Goal: Information Seeking & Learning: Learn about a topic

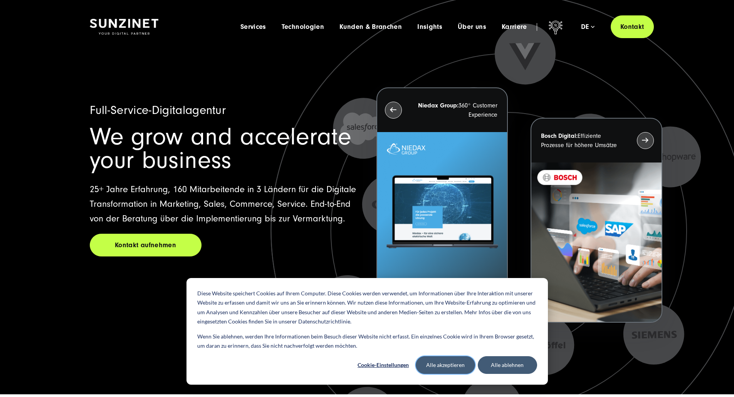
click at [460, 363] on button "Alle akzeptieren" at bounding box center [444, 365] width 59 height 18
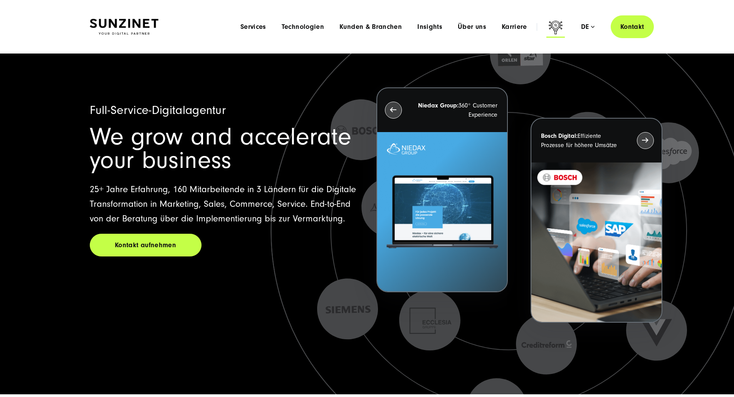
click at [548, 28] on icon at bounding box center [555, 26] width 14 height 13
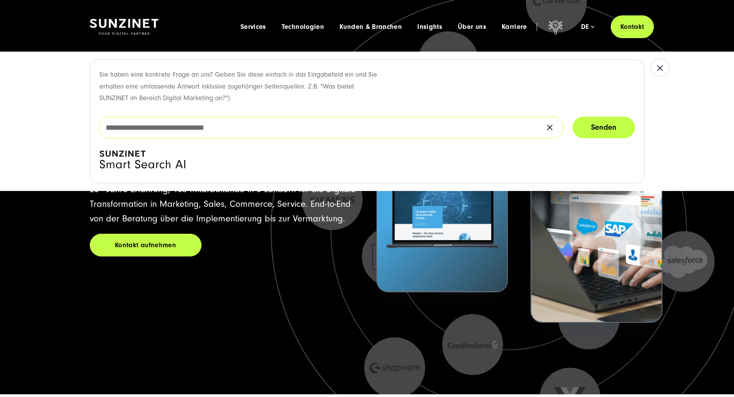
click at [355, 129] on input "text" at bounding box center [331, 128] width 464 height 22
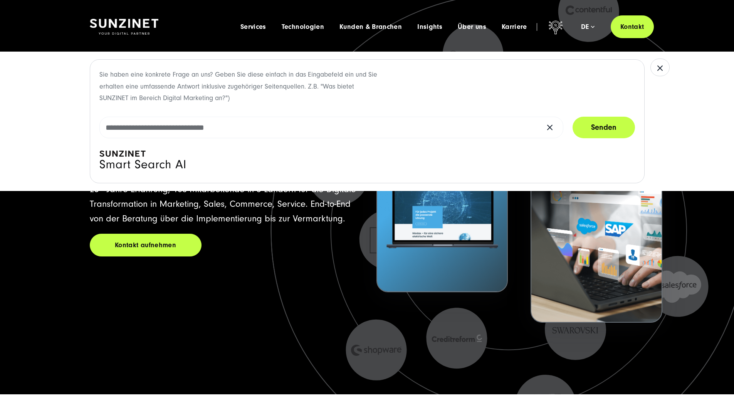
click at [66, 124] on div "Sie haben eine konkrete Frage an uns? Geben Sie diese einfach in das Eingabefel…" at bounding box center [367, 121] width 734 height 139
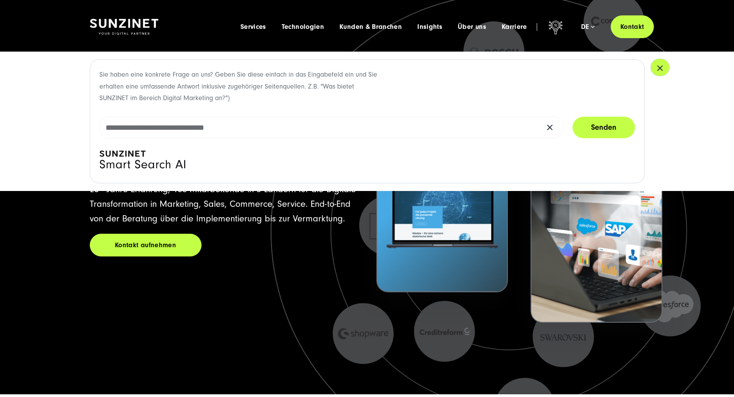
click at [657, 70] on icon "button" at bounding box center [659, 68] width 5 height 5
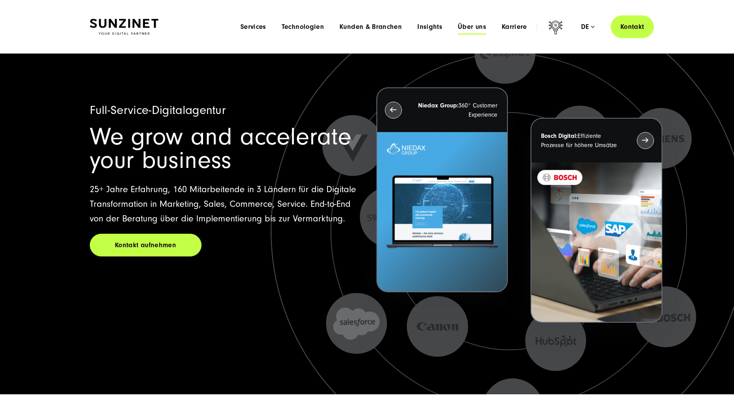
click at [457, 28] on span "Über uns" at bounding box center [471, 27] width 28 height 8
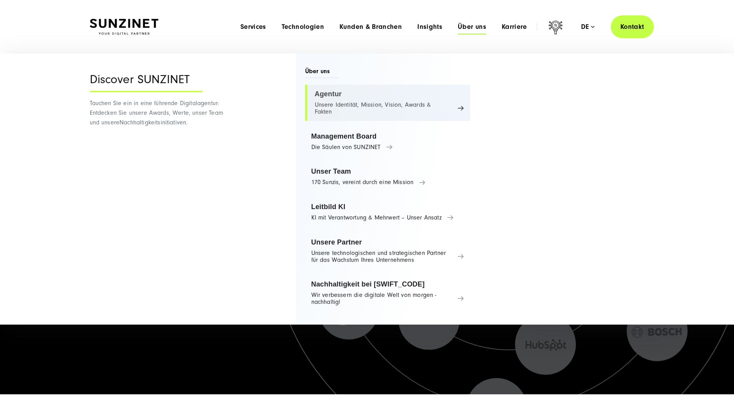
click at [340, 97] on link "Agentur Unsere Identität, Mission, Vision, Awards & Fakten" at bounding box center [387, 103] width 165 height 36
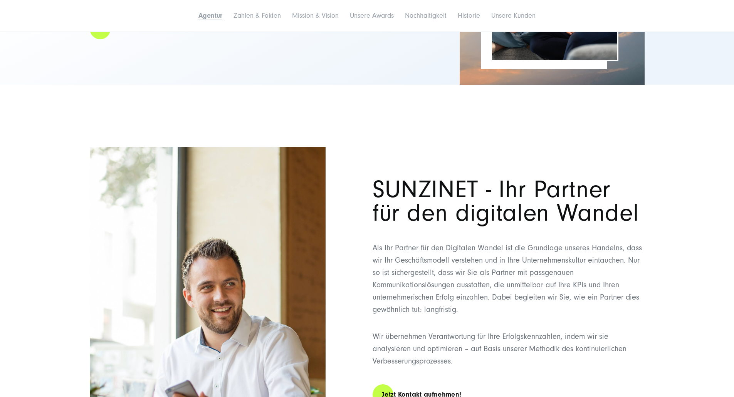
scroll to position [39, 0]
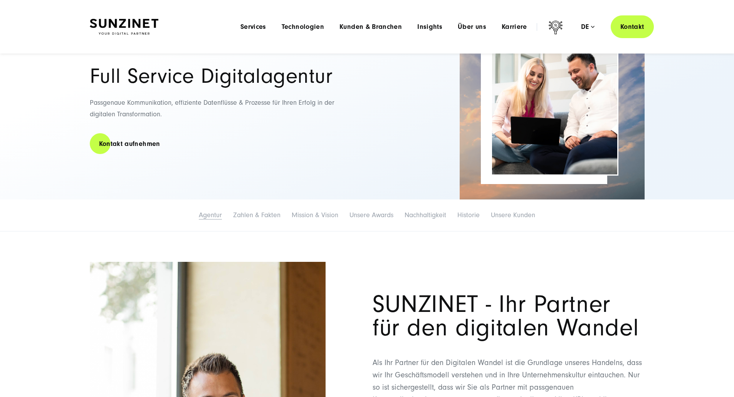
click at [199, 219] on link "Agentur" at bounding box center [210, 215] width 23 height 8
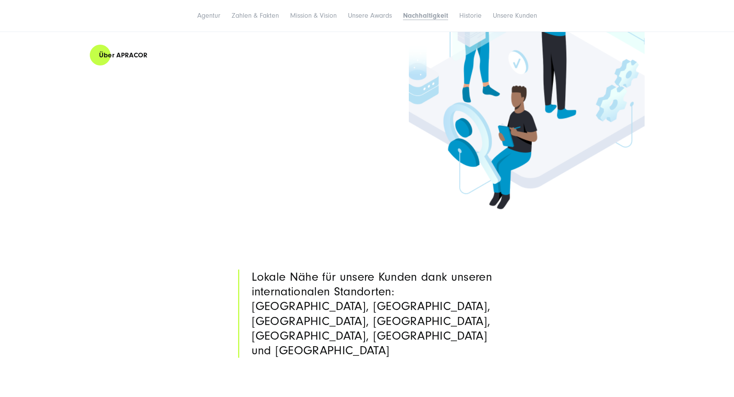
scroll to position [3242, 0]
